Goal: Transaction & Acquisition: Obtain resource

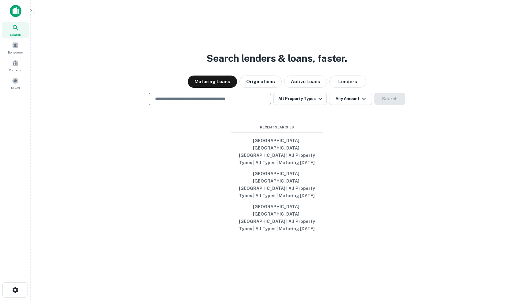
click at [212, 103] on input "text" at bounding box center [209, 98] width 117 height 7
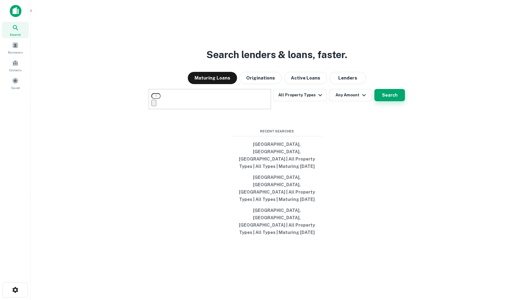
type input "**********"
click at [396, 101] on button "Search" at bounding box center [390, 95] width 31 height 12
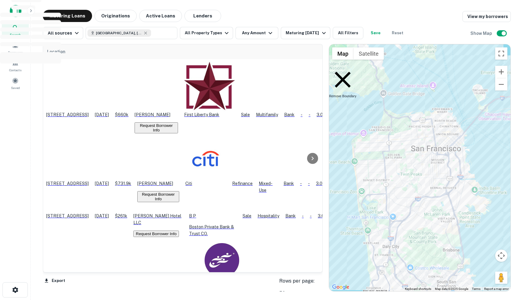
scroll to position [14, 0]
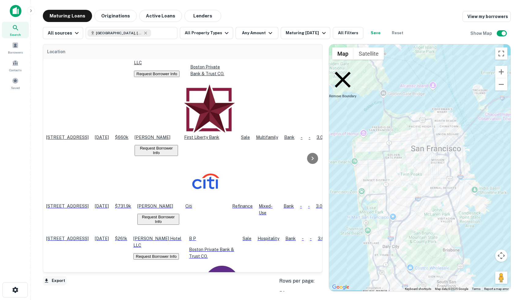
click at [51, 279] on button "Export" at bounding box center [55, 280] width 24 height 9
click at [9, 46] on span at bounding box center [5, 42] width 7 height 7
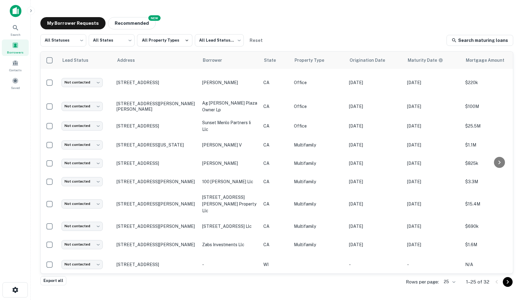
click at [454, 283] on body "Search Borrowers Contacts Saved My Borrower Requests NEW Recommended All Status…" at bounding box center [261, 150] width 523 height 300
click at [58, 281] on div at bounding box center [261, 150] width 523 height 300
click at [56, 281] on button "Export all" at bounding box center [53, 280] width 26 height 9
click at [514, 10] on icon "close" at bounding box center [512, 11] width 4 height 5
click at [333, 22] on div "My Borrower Requests NEW Recommended" at bounding box center [276, 23] width 473 height 12
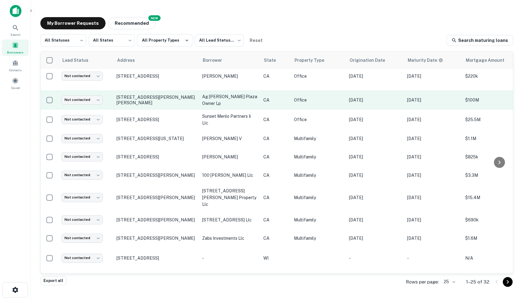
scroll to position [0, 1]
